Goal: Information Seeking & Learning: Learn about a topic

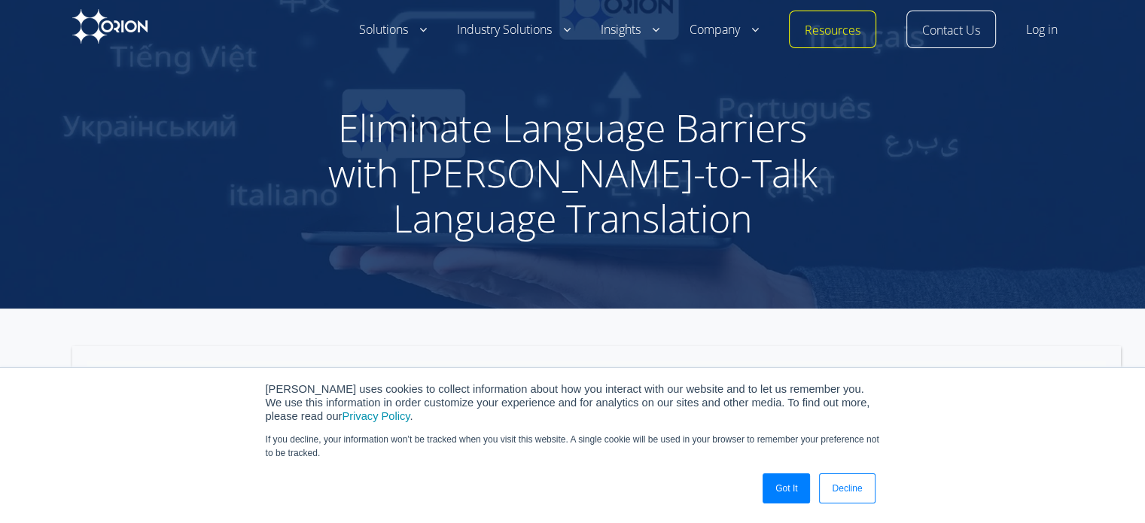
click at [856, 494] on link "Decline" at bounding box center [847, 488] width 56 height 30
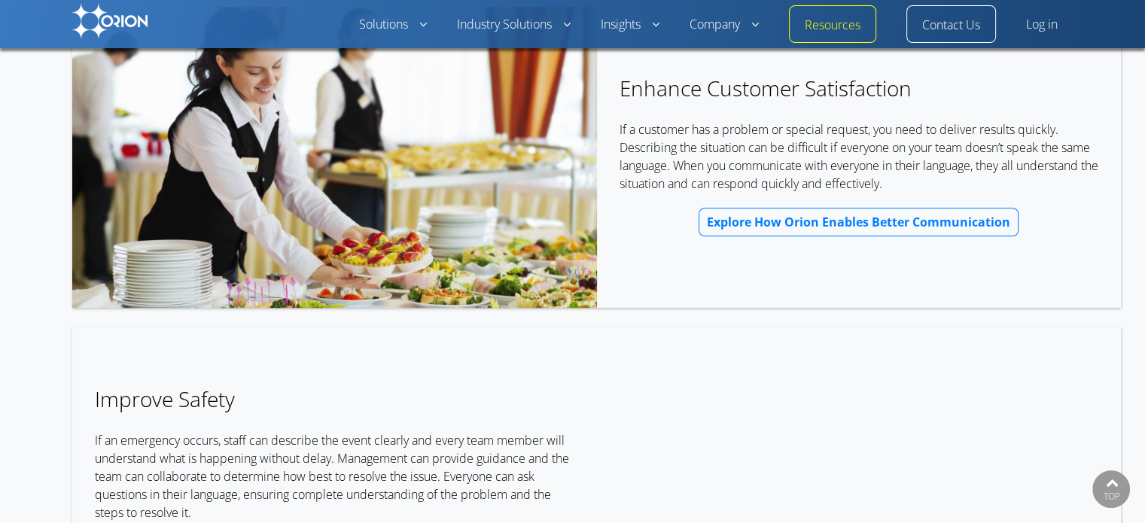
scroll to position [1204, 0]
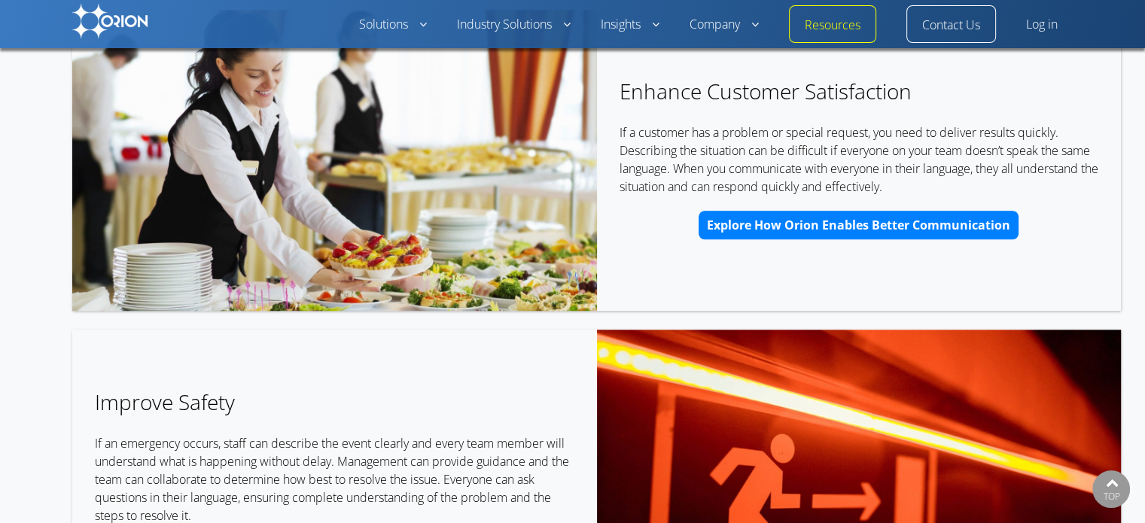
click at [811, 223] on span "Explore How Orion Enables Better Communication" at bounding box center [858, 225] width 303 height 12
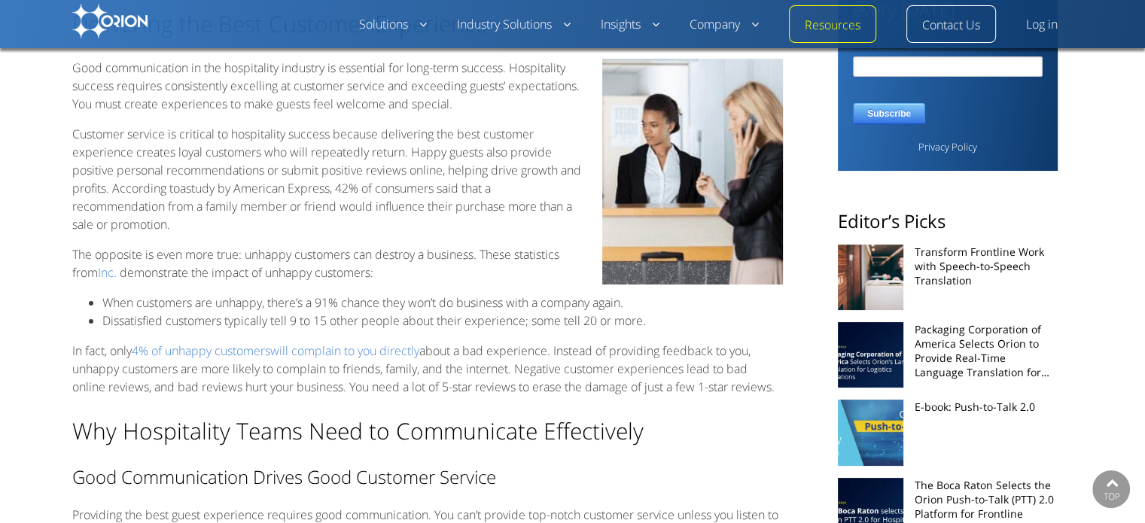
scroll to position [151, 0]
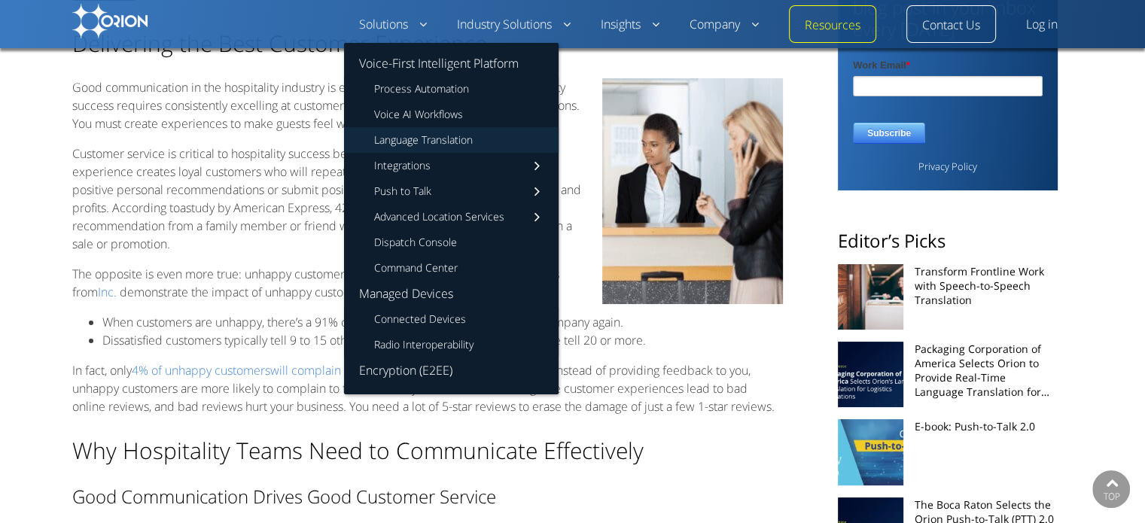
click at [433, 138] on link "Language Translation" at bounding box center [451, 140] width 214 height 26
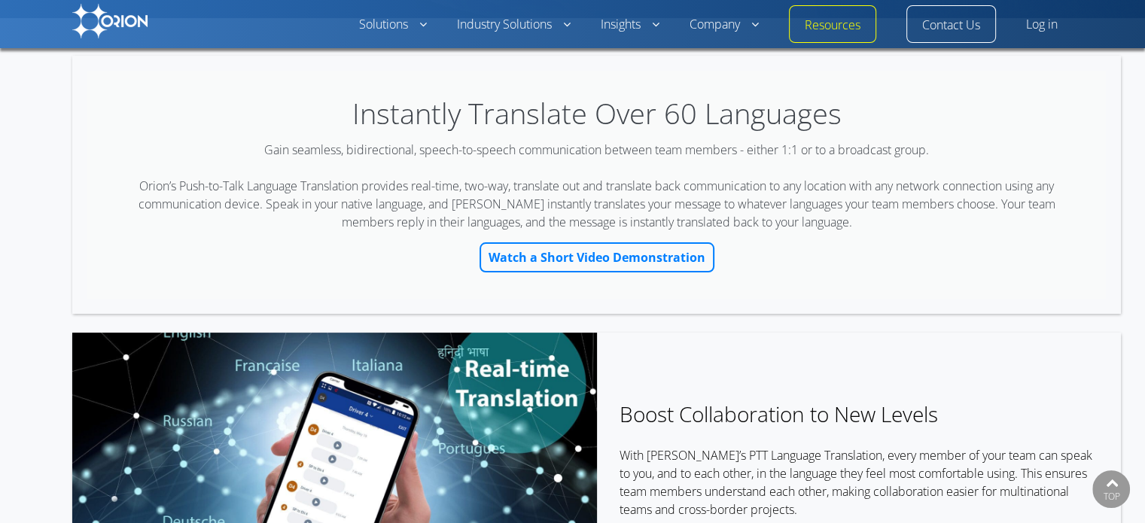
scroll to position [226, 0]
